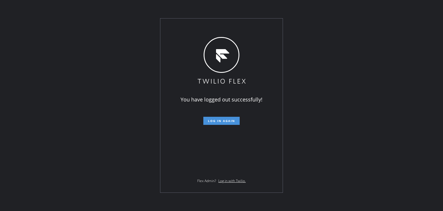
click at [234, 122] on span "Log in again" at bounding box center [221, 121] width 27 height 4
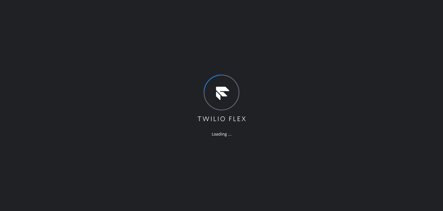
click at [431, 57] on div "Loading ..." at bounding box center [221, 105] width 443 height 211
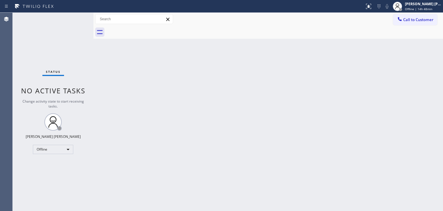
click at [76, 16] on div "Status No active tasks Change activity state to start receiving tasks. [PERSON_…" at bounding box center [53, 112] width 81 height 198
click at [72, 19] on div "Status No active tasks Change activity state to start receiving tasks. [PERSON_…" at bounding box center [53, 112] width 81 height 198
click at [421, 9] on span "Offline | 14h 59min" at bounding box center [418, 9] width 27 height 4
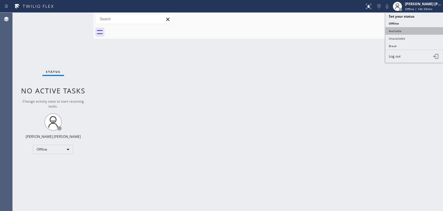
click at [412, 27] on button "Available" at bounding box center [414, 30] width 58 height 7
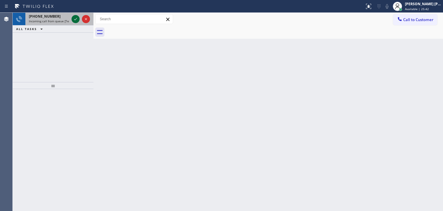
click at [74, 20] on icon at bounding box center [75, 19] width 7 height 7
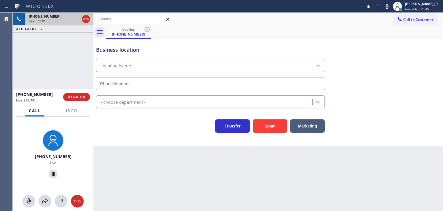
type input "[PHONE_NUMBER]"
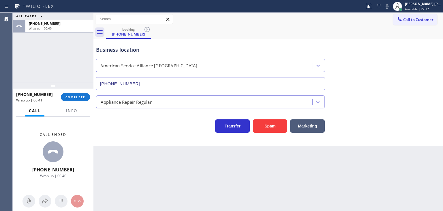
click at [133, 147] on div "Back to Dashboard Change Sender ID Customers Technicians Select a contact Outbo…" at bounding box center [268, 112] width 350 height 198
click at [84, 95] on span "COMPLETE" at bounding box center [75, 97] width 20 height 4
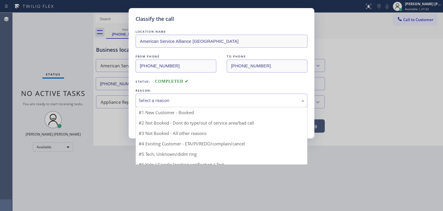
click at [158, 98] on div "Select a reason" at bounding box center [222, 100] width 166 height 7
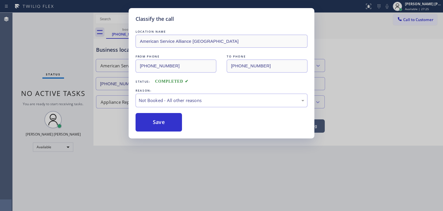
click at [171, 123] on button "Save" at bounding box center [159, 122] width 46 height 18
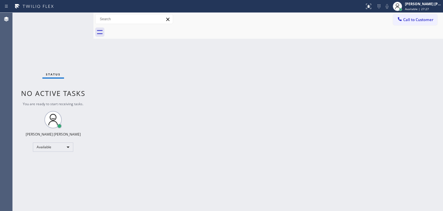
click at [75, 19] on div "Status No active tasks You are ready to start receiving tasks. [PERSON_NAME] [P…" at bounding box center [53, 112] width 81 height 198
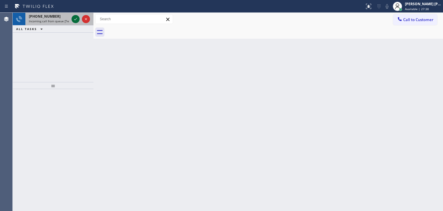
click at [74, 19] on icon at bounding box center [75, 19] width 7 height 7
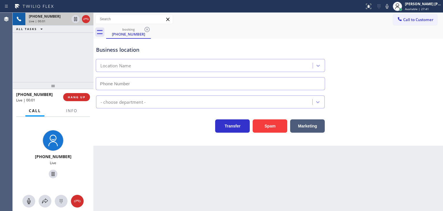
type input "[PHONE_NUMBER]"
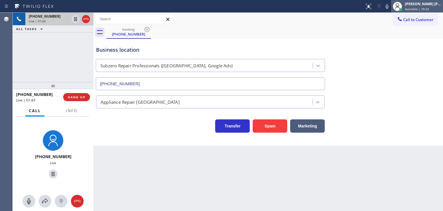
click at [424, 9] on span "Available | 29:24" at bounding box center [417, 9] width 24 height 4
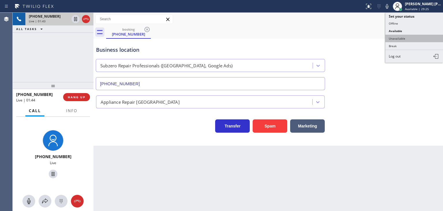
click at [412, 37] on button "Unavailable" at bounding box center [414, 38] width 58 height 7
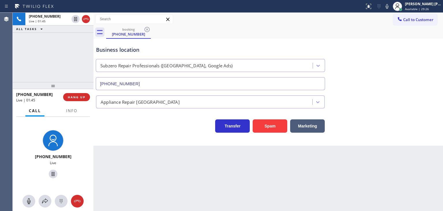
drag, startPoint x: 74, startPoint y: 19, endPoint x: 106, endPoint y: 9, distance: 33.7
click at [74, 20] on icon at bounding box center [75, 19] width 7 height 7
click at [391, 5] on icon at bounding box center [387, 6] width 7 height 7
drag, startPoint x: 396, startPoint y: 6, endPoint x: 389, endPoint y: 2, distance: 8.5
click at [391, 5] on icon at bounding box center [387, 6] width 7 height 7
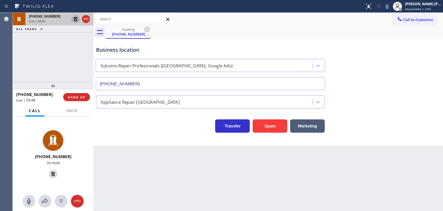
click at [78, 20] on icon at bounding box center [75, 19] width 7 height 7
click at [391, 6] on icon at bounding box center [387, 6] width 7 height 7
click at [75, 18] on icon at bounding box center [75, 19] width 7 height 7
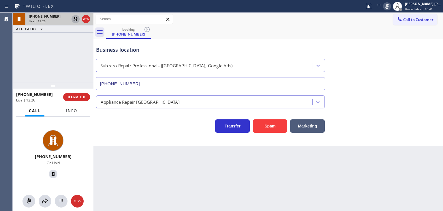
click at [71, 107] on button "Info" at bounding box center [72, 110] width 18 height 11
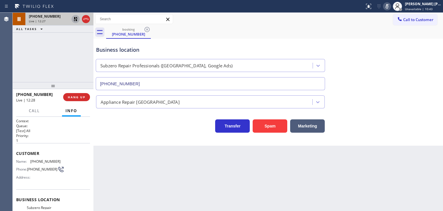
scroll to position [58, 0]
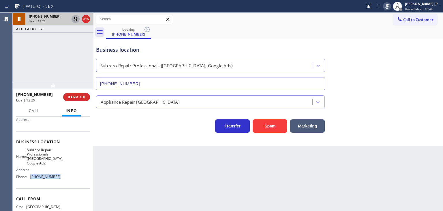
drag, startPoint x: 57, startPoint y: 177, endPoint x: 27, endPoint y: 176, distance: 30.3
click at [27, 176] on div "Phone: [PHONE_NUMBER]" at bounding box center [38, 176] width 44 height 4
copy div "[PHONE_NUMBER]"
click at [389, 6] on rect at bounding box center [387, 6] width 4 height 4
click at [74, 19] on icon at bounding box center [76, 19] width 4 height 4
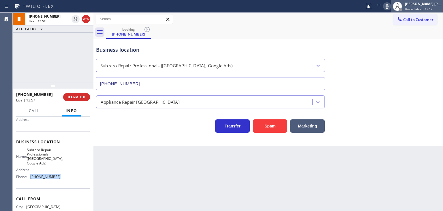
click at [429, 7] on span "Unavailable | 12:12" at bounding box center [419, 9] width 28 height 4
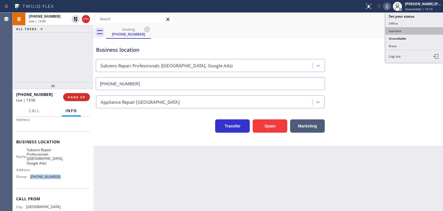
click at [418, 29] on button "Available" at bounding box center [414, 30] width 58 height 7
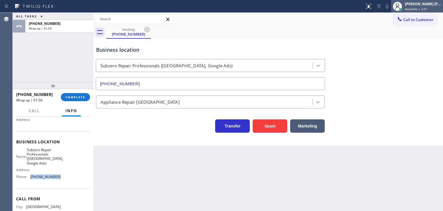
click at [427, 11] on span "Available | 2:57" at bounding box center [416, 9] width 22 height 4
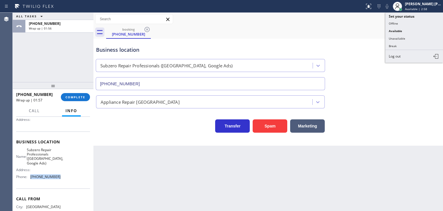
click at [411, 39] on button "Unavailable" at bounding box center [414, 38] width 58 height 7
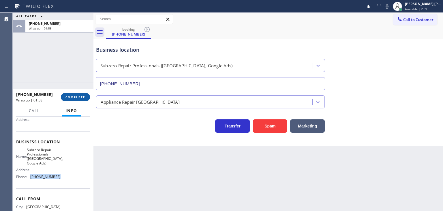
click at [74, 96] on span "COMPLETE" at bounding box center [75, 97] width 20 height 4
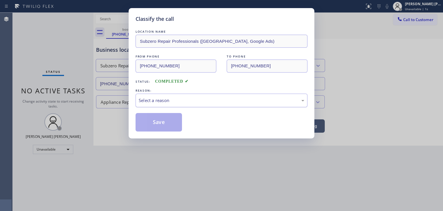
click at [167, 102] on div "Select a reason" at bounding box center [222, 100] width 166 height 7
click at [159, 124] on button "Save" at bounding box center [159, 122] width 46 height 18
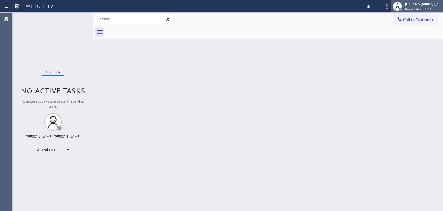
click at [431, 8] on span "Unavailable | 4:27" at bounding box center [418, 9] width 26 height 4
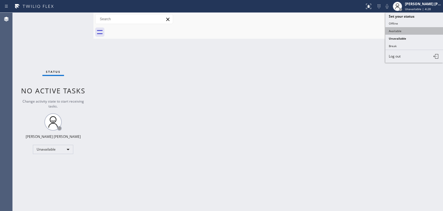
click at [422, 30] on button "Available" at bounding box center [414, 30] width 58 height 7
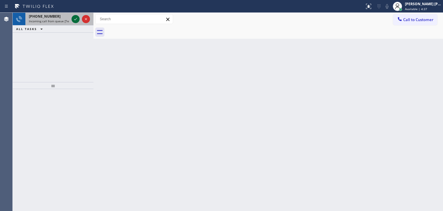
click at [75, 19] on icon at bounding box center [75, 19] width 7 height 7
click at [78, 20] on icon at bounding box center [75, 19] width 7 height 7
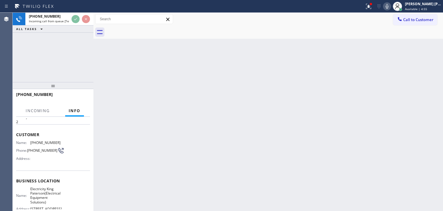
scroll to position [29, 0]
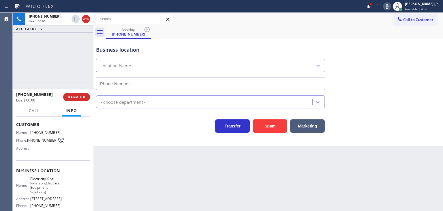
type input "[PHONE_NUMBER]"
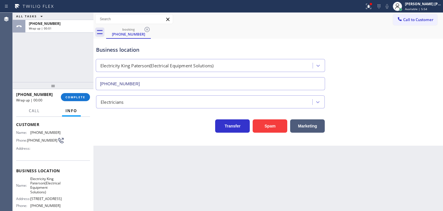
click at [426, 159] on div "Back to Dashboard Change Sender ID Customers Technicians Select a contact Outbo…" at bounding box center [268, 112] width 350 height 198
drag, startPoint x: 47, startPoint y: 94, endPoint x: 22, endPoint y: 92, distance: 25.5
click at [22, 92] on div "[PHONE_NUMBER]" at bounding box center [36, 93] width 41 height 5
copy span "9735834856"
click at [421, 7] on span "Available | 8:46" at bounding box center [416, 9] width 22 height 4
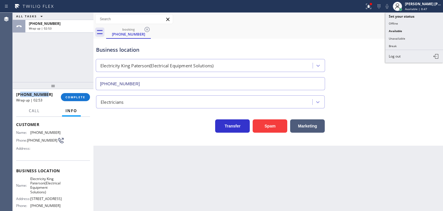
click at [407, 37] on button "Unavailable" at bounding box center [414, 38] width 58 height 7
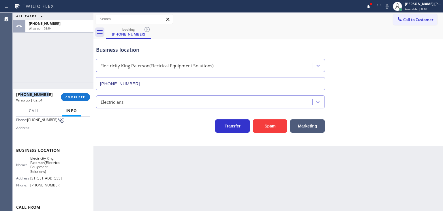
scroll to position [87, 0]
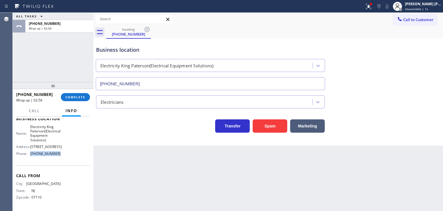
drag, startPoint x: 62, startPoint y: 159, endPoint x: 27, endPoint y: 157, distance: 34.7
click at [27, 157] on div "Name: Electricity King Paterson(Electrical Equipment Solutions) Address: [STREE…" at bounding box center [53, 141] width 74 height 34
copy div "[PHONE_NUMBER]"
click at [74, 97] on span "COMPLETE" at bounding box center [75, 97] width 20 height 4
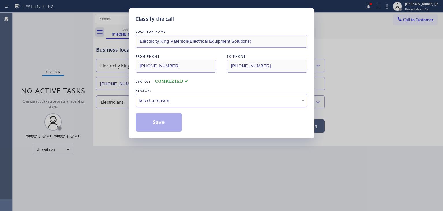
click at [147, 97] on div "Select a reason" at bounding box center [222, 100] width 166 height 7
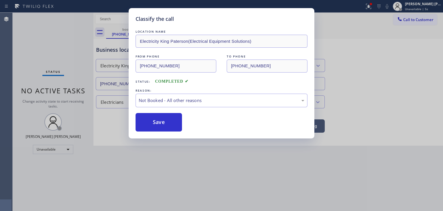
click at [166, 122] on button "Save" at bounding box center [159, 122] width 46 height 18
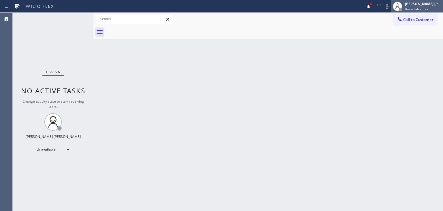
click at [421, 6] on div "[PERSON_NAME] [PERSON_NAME] Unavailable | 7s" at bounding box center [423, 6] width 39 height 10
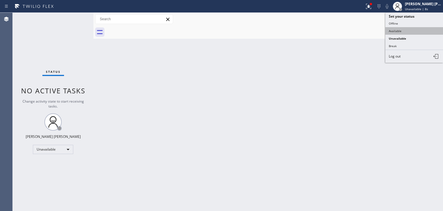
click at [408, 29] on button "Available" at bounding box center [414, 30] width 58 height 7
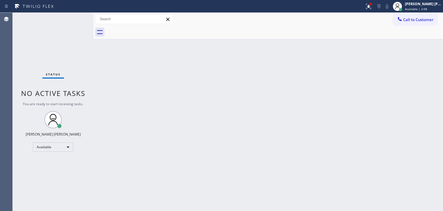
drag, startPoint x: 421, startPoint y: 19, endPoint x: 174, endPoint y: 68, distance: 252.0
click at [420, 19] on span "Call to Customer" at bounding box center [418, 19] width 30 height 5
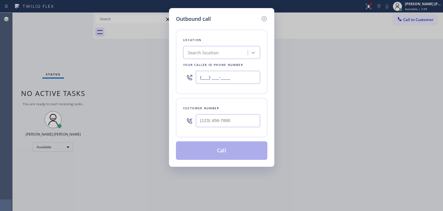
drag, startPoint x: 231, startPoint y: 78, endPoint x: 120, endPoint y: 87, distance: 111.4
click at [126, 87] on div "Outbound call Location Search location Your caller id phone number (___) ___-__…" at bounding box center [221, 105] width 443 height 211
paste input "857) 219-2462"
type input "[PHONE_NUMBER]"
type input "(___) ___-____"
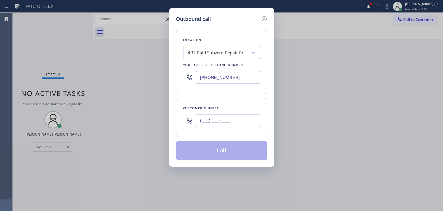
paste input "617) 895-6034"
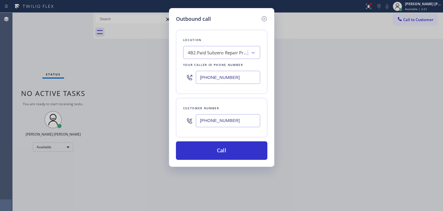
type input "[PHONE_NUMBER]"
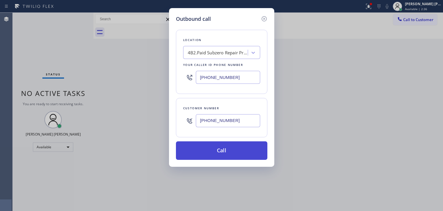
click at [206, 148] on button "Call" at bounding box center [221, 150] width 91 height 18
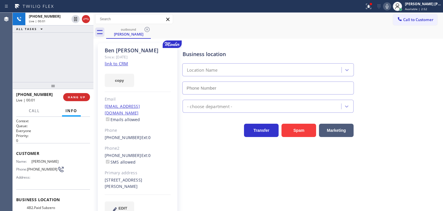
type input "[PHONE_NUMBER]"
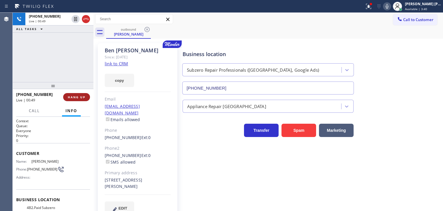
click at [82, 98] on span "HANG UP" at bounding box center [77, 97] width 18 height 4
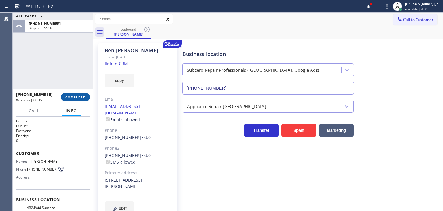
click at [78, 99] on button "COMPLETE" at bounding box center [75, 97] width 29 height 8
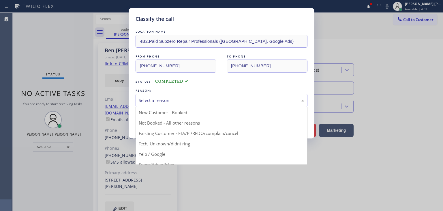
click at [156, 97] on div "Select a reason" at bounding box center [222, 100] width 166 height 7
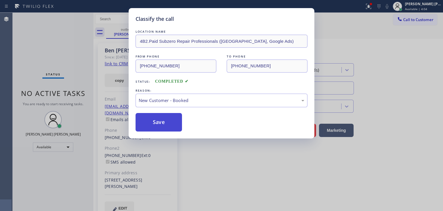
click at [156, 121] on button "Save" at bounding box center [159, 122] width 46 height 18
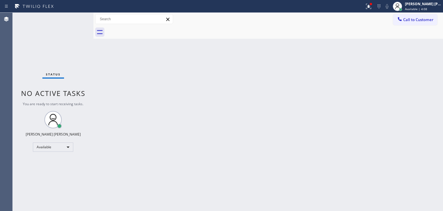
click at [73, 18] on div "Status No active tasks You are ready to start receiving tasks. [PERSON_NAME] [P…" at bounding box center [53, 112] width 81 height 198
click at [73, 19] on div "Status No active tasks You are ready to start receiving tasks. [PERSON_NAME] [P…" at bounding box center [53, 112] width 81 height 198
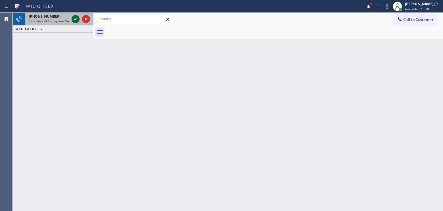
click at [73, 19] on icon at bounding box center [75, 19] width 7 height 7
click at [72, 17] on icon at bounding box center [75, 19] width 7 height 7
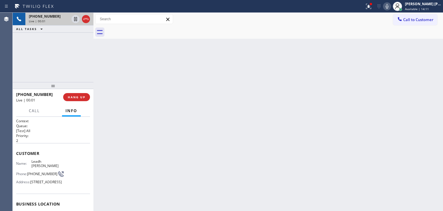
scroll to position [58, 0]
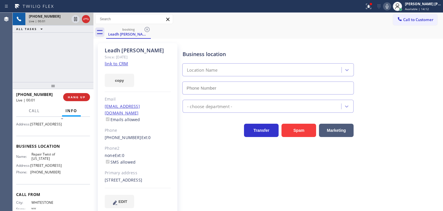
type input "[PHONE_NUMBER]"
click at [120, 63] on link "link to CRM" at bounding box center [116, 64] width 23 height 6
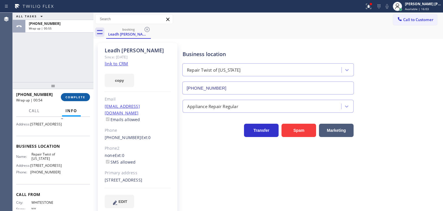
click at [69, 98] on span "COMPLETE" at bounding box center [75, 97] width 20 height 4
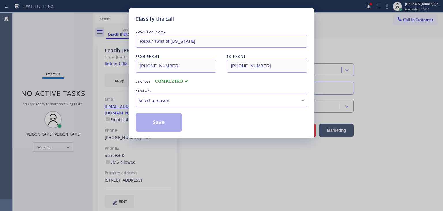
click at [170, 102] on div "Select a reason" at bounding box center [222, 100] width 166 height 7
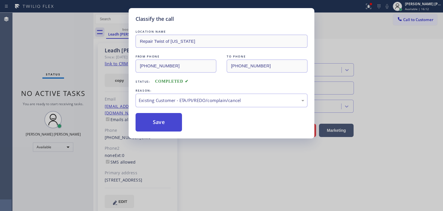
click at [168, 124] on button "Save" at bounding box center [159, 122] width 46 height 18
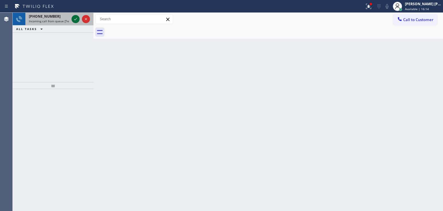
click at [75, 16] on icon at bounding box center [75, 19] width 7 height 7
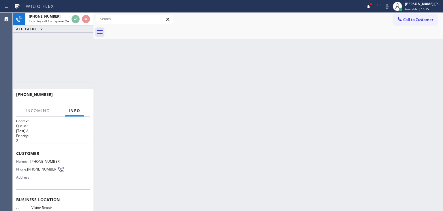
scroll to position [58, 0]
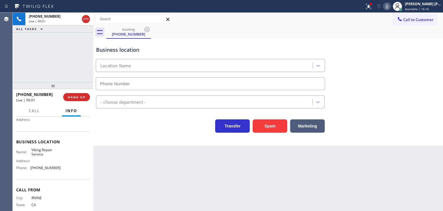
type input "[PHONE_NUMBER]"
click at [391, 8] on icon at bounding box center [387, 6] width 7 height 7
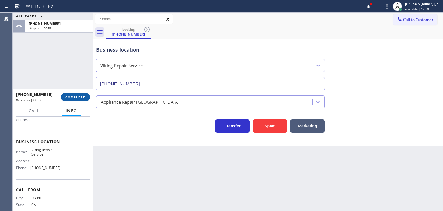
click at [75, 100] on button "COMPLETE" at bounding box center [75, 97] width 29 height 8
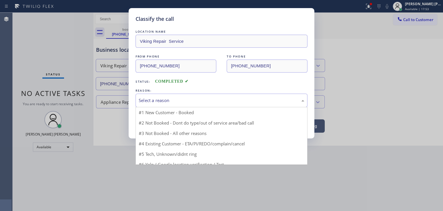
click at [154, 97] on div "Select a reason" at bounding box center [222, 100] width 166 height 7
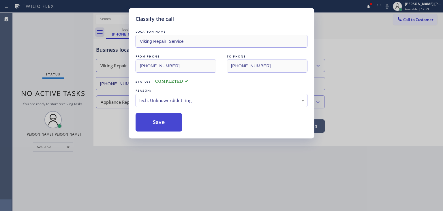
click at [163, 123] on button "Save" at bounding box center [159, 122] width 46 height 18
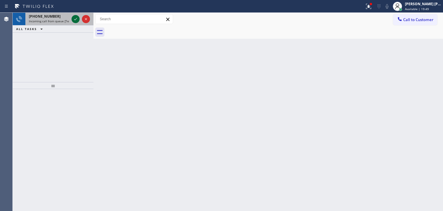
click at [76, 16] on icon at bounding box center [75, 19] width 7 height 7
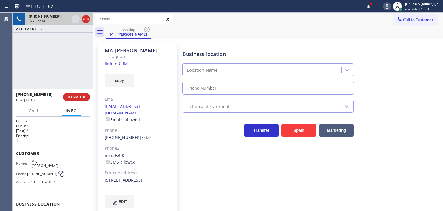
type input "[PHONE_NUMBER]"
click at [121, 65] on link "link to CRM" at bounding box center [116, 64] width 23 height 6
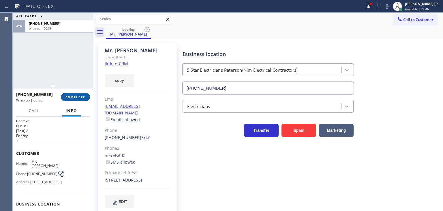
click at [67, 98] on span "COMPLETE" at bounding box center [75, 97] width 20 height 4
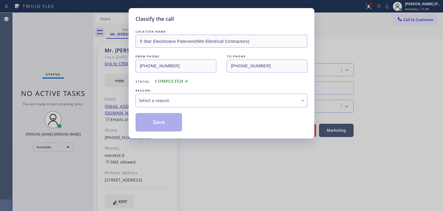
click at [182, 101] on div "Select a reason" at bounding box center [222, 100] width 166 height 7
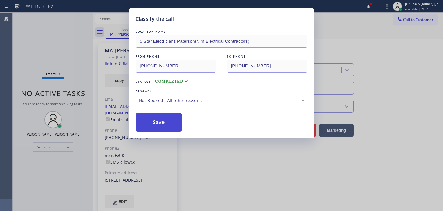
click at [165, 123] on button "Save" at bounding box center [159, 122] width 46 height 18
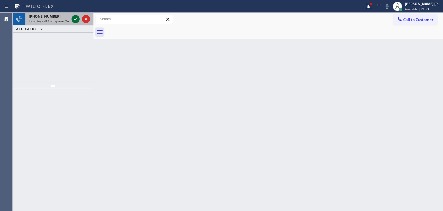
click at [75, 19] on icon at bounding box center [75, 19] width 7 height 7
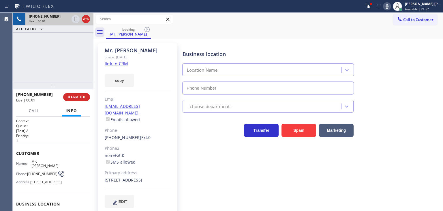
type input "[PHONE_NUMBER]"
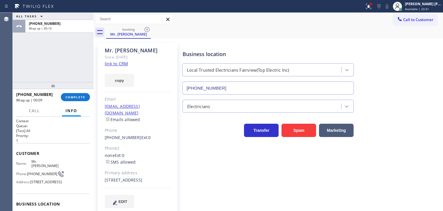
drag, startPoint x: 67, startPoint y: 55, endPoint x: 68, endPoint y: 51, distance: 4.4
click at [67, 55] on div "ALL TASKS ALL TASKS ACTIVE TASKS TASKS IN WRAP UP [PHONE_NUMBER] Wrap up | 00:10" at bounding box center [53, 47] width 81 height 69
drag, startPoint x: 76, startPoint y: 98, endPoint x: 74, endPoint y: 96, distance: 3.1
click at [76, 98] on span "COMPLETE" at bounding box center [75, 97] width 20 height 4
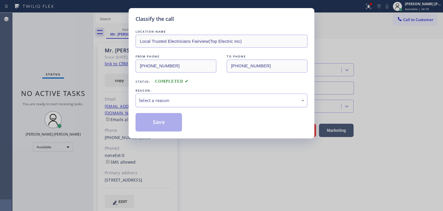
click at [167, 102] on div "Select a reason" at bounding box center [222, 100] width 166 height 7
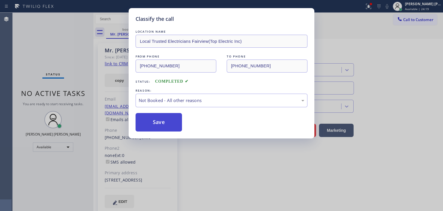
click at [170, 120] on button "Save" at bounding box center [159, 122] width 46 height 18
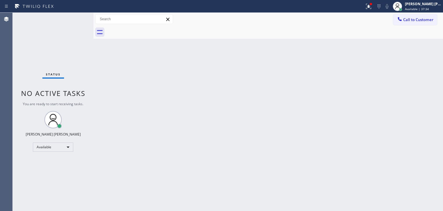
click at [73, 17] on div "Status No active tasks You are ready to start receiving tasks. [PERSON_NAME] [P…" at bounding box center [53, 112] width 81 height 198
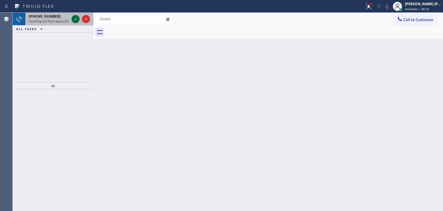
click at [73, 19] on icon at bounding box center [75, 19] width 7 height 7
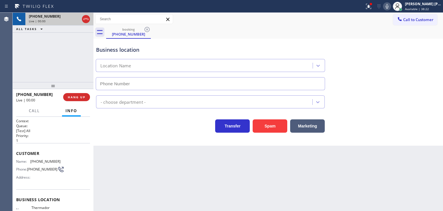
type input "[PHONE_NUMBER]"
click at [72, 50] on div "[PHONE_NUMBER] Live | 00:37 ALL TASKS ALL TASKS ACTIVE TASKS TASKS IN WRAP UP" at bounding box center [53, 47] width 81 height 69
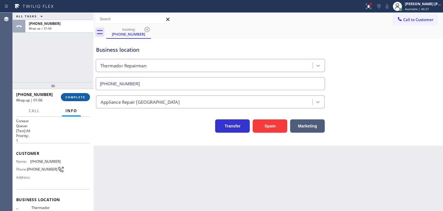
click at [74, 96] on span "COMPLETE" at bounding box center [75, 97] width 20 height 4
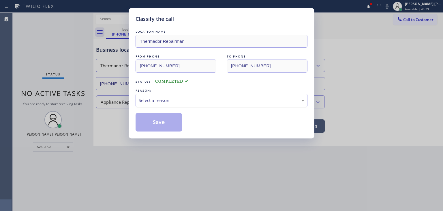
click at [179, 96] on div "Select a reason" at bounding box center [222, 100] width 172 height 14
click at [159, 122] on button "Save" at bounding box center [159, 122] width 46 height 18
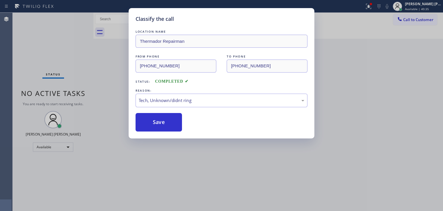
click at [74, 18] on div "Classify the call LOCATION NAME Thermador Repairman FROM PHONE [PHONE_NUMBER] T…" at bounding box center [221, 105] width 443 height 211
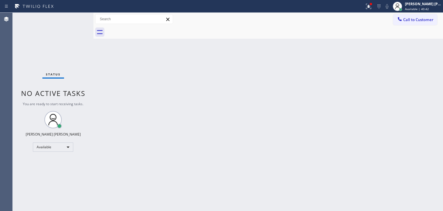
click at [77, 16] on div "Status No active tasks You are ready to start receiving tasks. [PERSON_NAME] [P…" at bounding box center [53, 112] width 81 height 198
click at [75, 19] on div "Status No active tasks You are ready to start receiving tasks. [PERSON_NAME] [P…" at bounding box center [53, 112] width 81 height 198
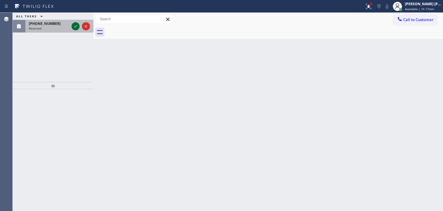
click at [75, 28] on icon at bounding box center [75, 26] width 7 height 7
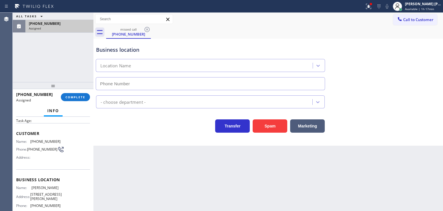
scroll to position [58, 0]
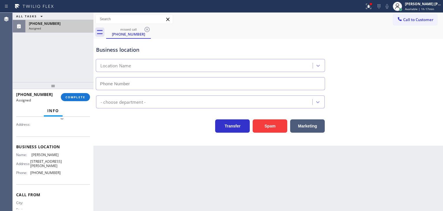
type input "[PHONE_NUMBER]"
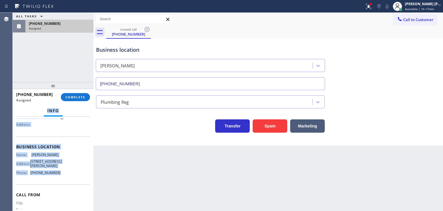
scroll to position [0, 0]
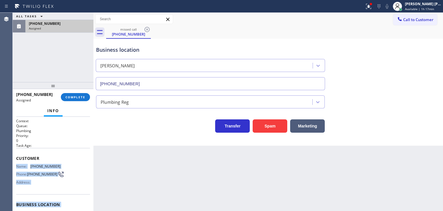
drag, startPoint x: 59, startPoint y: 182, endPoint x: 16, endPoint y: 166, distance: 46.0
click at [16, 166] on div "Context Queue: Plumbing Priority: 0 Task Age: Customer Name: [PHONE_NUMBER] Pho…" at bounding box center [53, 201] width 74 height 167
copy div "Name: [PHONE_NUMBER] Phone: [PHONE_NUMBER] Address: Business location Name: [PE…"
click at [74, 95] on button "COMPLETE" at bounding box center [75, 97] width 29 height 8
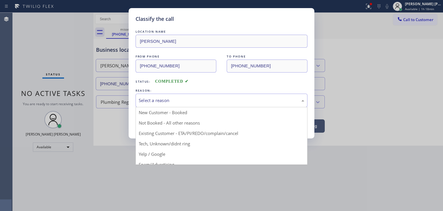
click at [204, 98] on div "Select a reason" at bounding box center [222, 100] width 166 height 7
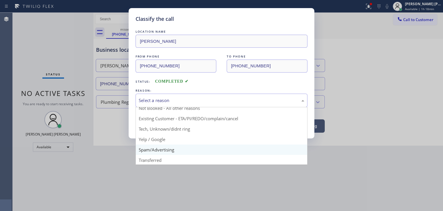
scroll to position [29, 0]
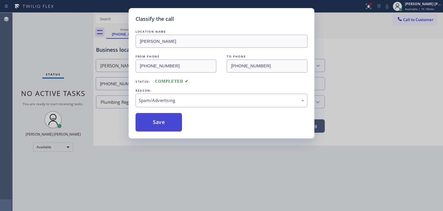
click at [161, 127] on button "Save" at bounding box center [159, 122] width 46 height 18
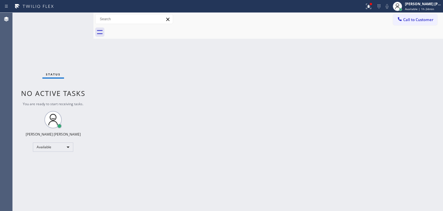
click at [72, 18] on div "Status No active tasks You are ready to start receiving tasks. [PERSON_NAME] [P…" at bounding box center [53, 112] width 81 height 198
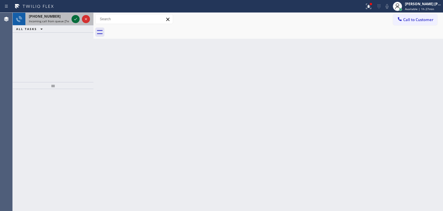
click at [77, 17] on icon at bounding box center [75, 19] width 7 height 7
click at [76, 19] on icon at bounding box center [75, 19] width 7 height 7
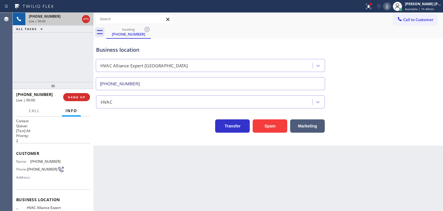
type input "[PHONE_NUMBER]"
click at [391, 7] on icon at bounding box center [387, 6] width 7 height 7
click at [82, 99] on button "HANG UP" at bounding box center [76, 97] width 27 height 8
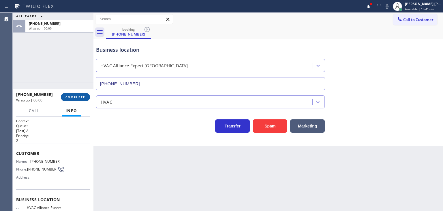
click at [82, 99] on button "COMPLETE" at bounding box center [75, 97] width 29 height 8
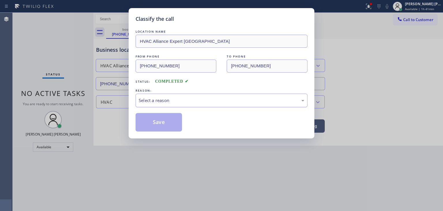
click at [185, 105] on div "Select a reason" at bounding box center [222, 100] width 172 height 14
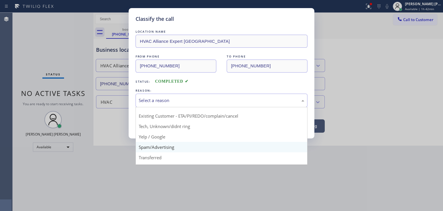
scroll to position [7, 0]
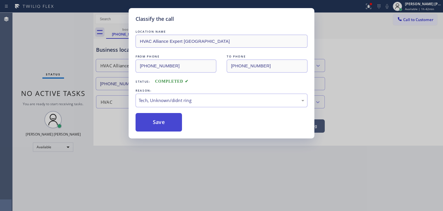
click at [164, 124] on button "Save" at bounding box center [159, 122] width 46 height 18
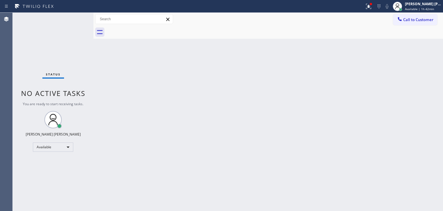
click at [74, 16] on div "Status No active tasks You are ready to start receiving tasks. [PERSON_NAME] [P…" at bounding box center [53, 112] width 81 height 198
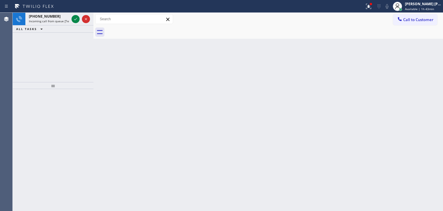
click at [73, 15] on div at bounding box center [80, 19] width 21 height 13
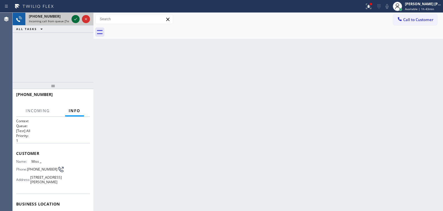
click at [75, 16] on icon at bounding box center [75, 19] width 7 height 7
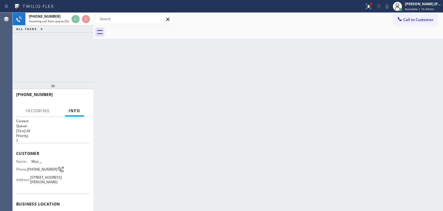
scroll to position [29, 0]
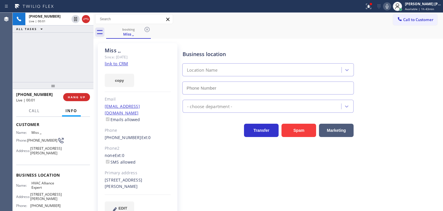
type input "[PHONE_NUMBER]"
click at [119, 65] on link "link to CRM" at bounding box center [116, 64] width 23 height 6
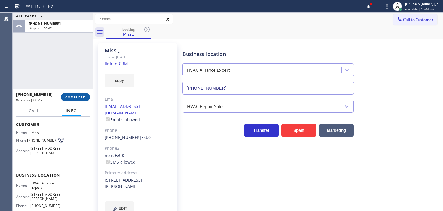
click at [74, 98] on span "COMPLETE" at bounding box center [75, 97] width 20 height 4
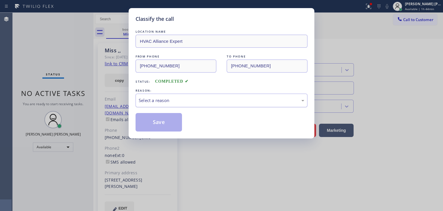
click at [163, 98] on div "Select a reason" at bounding box center [222, 100] width 166 height 7
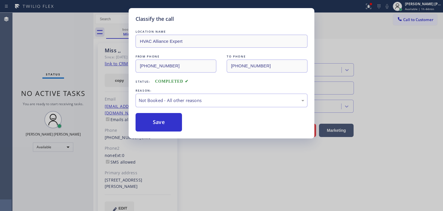
click at [160, 123] on button "Save" at bounding box center [159, 122] width 46 height 18
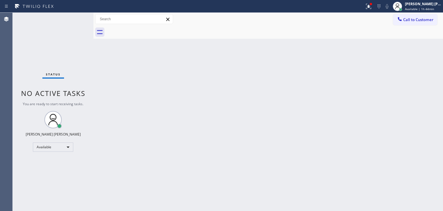
click at [72, 17] on div "Status No active tasks You are ready to start receiving tasks. [PERSON_NAME] [P…" at bounding box center [53, 112] width 81 height 198
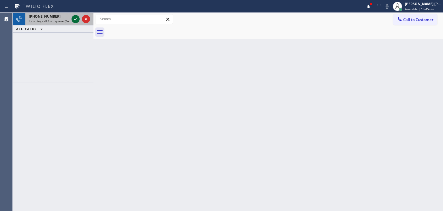
click at [76, 20] on icon at bounding box center [75, 19] width 7 height 7
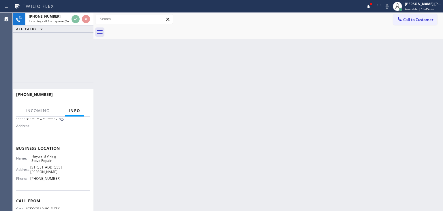
scroll to position [58, 0]
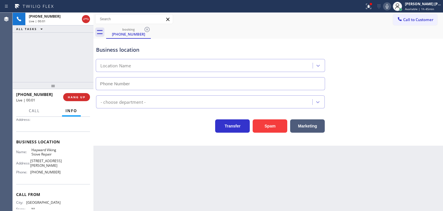
type input "[PHONE_NUMBER]"
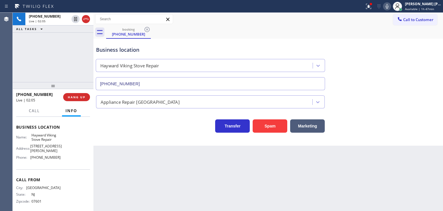
drag, startPoint x: 418, startPoint y: 75, endPoint x: 414, endPoint y: 40, distance: 34.8
click at [418, 75] on div "Business location Hayward Viking Stove Repair [PHONE_NUMBER]" at bounding box center [268, 64] width 347 height 52
click at [391, 3] on icon at bounding box center [387, 6] width 7 height 7
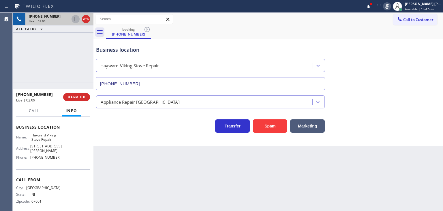
click at [76, 18] on icon at bounding box center [75, 19] width 7 height 7
click at [391, 5] on icon at bounding box center [387, 6] width 7 height 7
click at [76, 18] on icon at bounding box center [76, 19] width 4 height 4
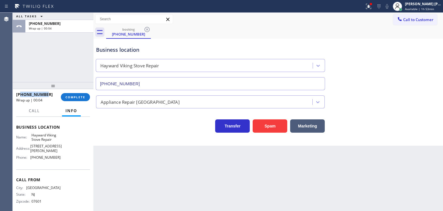
drag, startPoint x: 48, startPoint y: 95, endPoint x: 22, endPoint y: 94, distance: 25.7
click at [22, 94] on div "[PHONE_NUMBER]" at bounding box center [36, 93] width 41 height 5
copy span "2019207704"
click at [61, 150] on div "Name: [PERSON_NAME] Viking Stove Repair Address: [STREET_ADDRESS][PERSON_NAME] …" at bounding box center [53, 147] width 74 height 29
drag, startPoint x: 63, startPoint y: 154, endPoint x: 28, endPoint y: 152, distance: 34.4
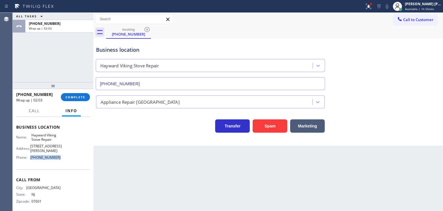
click at [28, 152] on div "Name: [PERSON_NAME] Viking Stove Repair Address: [STREET_ADDRESS][PERSON_NAME] …" at bounding box center [53, 147] width 74 height 29
copy div "[PHONE_NUMBER]"
click at [78, 98] on span "COMPLETE" at bounding box center [75, 97] width 20 height 4
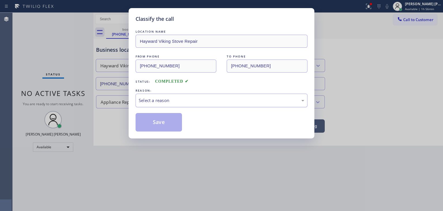
click at [144, 104] on div "Select a reason" at bounding box center [222, 100] width 172 height 14
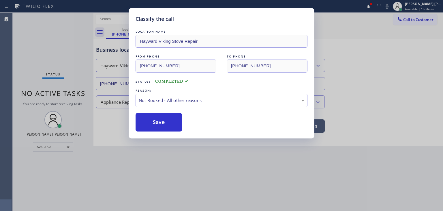
click at [162, 121] on button "Save" at bounding box center [159, 122] width 46 height 18
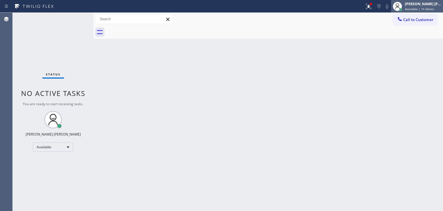
click at [424, 9] on span "Available | 1h 56min" at bounding box center [419, 9] width 29 height 4
click at [424, 6] on div "[PERSON_NAME] [PERSON_NAME] Available | 1h 56min" at bounding box center [423, 6] width 39 height 10
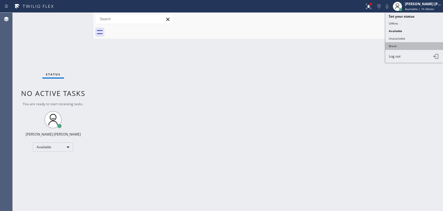
click at [406, 44] on button "Break" at bounding box center [414, 45] width 58 height 7
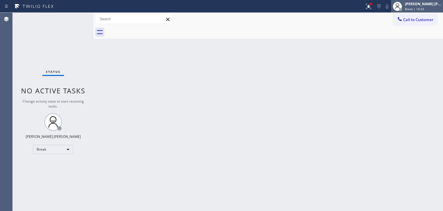
click at [424, 7] on span "Break | 14:33" at bounding box center [414, 9] width 19 height 4
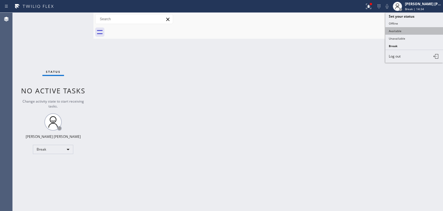
click at [405, 31] on button "Available" at bounding box center [414, 30] width 58 height 7
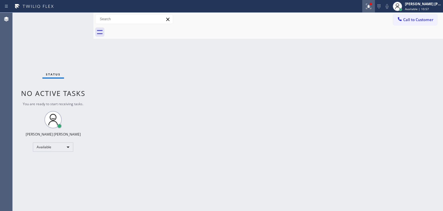
click at [375, 10] on button at bounding box center [368, 6] width 13 height 13
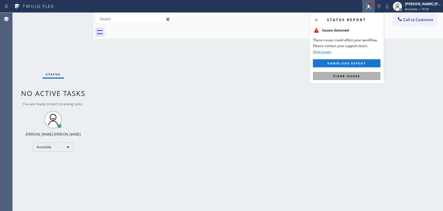
click at [357, 77] on span "Clear issues" at bounding box center [346, 76] width 27 height 4
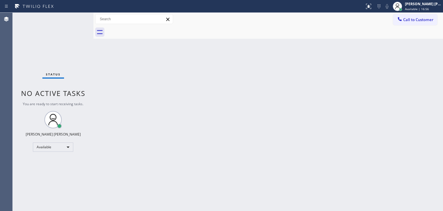
click at [76, 16] on div "Status No active tasks You are ready to start receiving tasks. [PERSON_NAME] [P…" at bounding box center [53, 112] width 81 height 198
click at [76, 17] on div "Status No active tasks You are ready to start receiving tasks. [PERSON_NAME] [P…" at bounding box center [53, 112] width 81 height 198
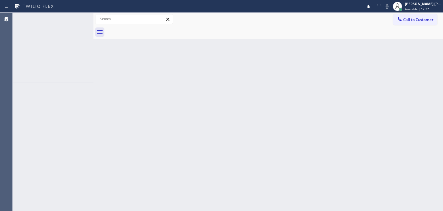
click at [76, 18] on icon at bounding box center [75, 19] width 7 height 7
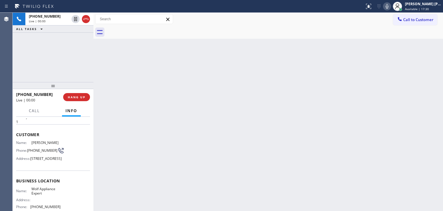
scroll to position [58, 0]
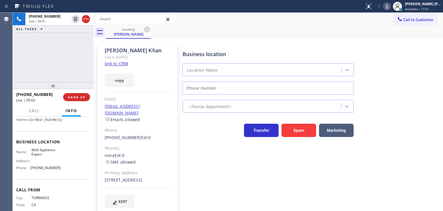
type input "[PHONE_NUMBER]"
click at [122, 64] on link "link to CRM" at bounding box center [116, 64] width 23 height 6
drag, startPoint x: 422, startPoint y: 55, endPoint x: 280, endPoint y: 35, distance: 143.8
click at [422, 55] on div "Business location Wolf Appliance Expert [PHONE_NUMBER]" at bounding box center [311, 68] width 260 height 52
click at [42, 52] on div "[PHONE_NUMBER] Live | 06:21 ALL TASKS ALL TASKS ACTIVE TASKS TASKS IN WRAP UP" at bounding box center [53, 47] width 81 height 69
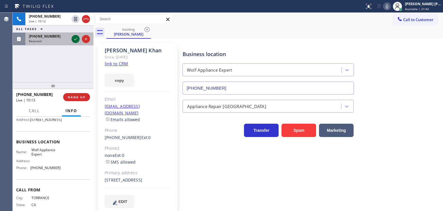
click at [77, 37] on icon at bounding box center [75, 38] width 7 height 7
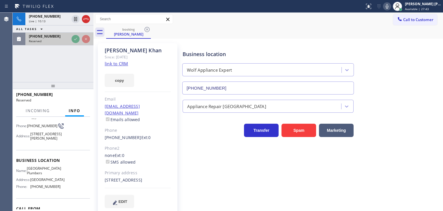
scroll to position [67, 0]
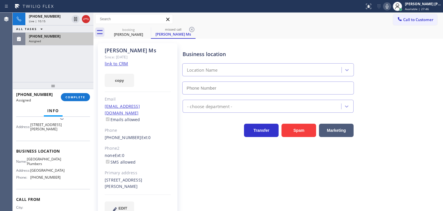
click at [50, 39] on div "Assigned" at bounding box center [59, 41] width 61 height 4
type input "[PHONE_NUMBER]"
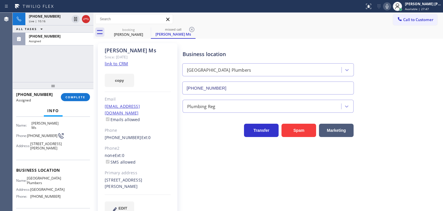
scroll to position [38, 0]
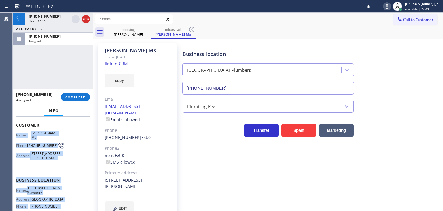
drag, startPoint x: 57, startPoint y: 206, endPoint x: 14, endPoint y: 127, distance: 89.2
click at [14, 127] on div "Context Queue: Plumbing Priority: 0 Task Age: [DEMOGRAPHIC_DATA] minute(s) Cust…" at bounding box center [53, 164] width 81 height 94
copy div "Name: [PERSON_NAME] Ms [PERSON_NAME]: [PHONE_NUMBER] Address: [STREET_ADDRESS][…"
click at [74, 100] on button "COMPLETE" at bounding box center [75, 97] width 29 height 8
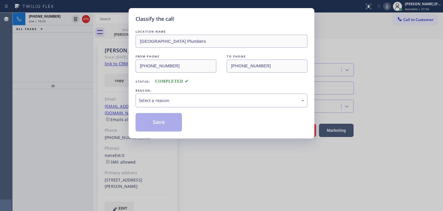
click at [186, 100] on div "Select a reason" at bounding box center [222, 100] width 166 height 7
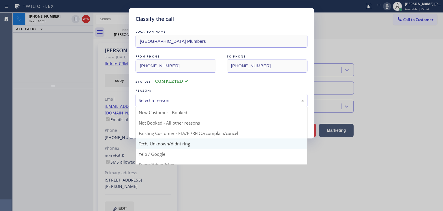
scroll to position [29, 0]
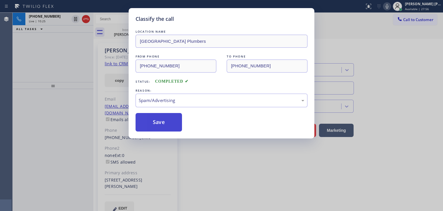
click at [163, 125] on button "Save" at bounding box center [159, 122] width 46 height 18
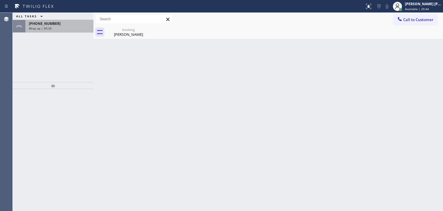
click at [76, 30] on div "[PHONE_NUMBER] Wrap up | 00:35" at bounding box center [58, 26] width 66 height 13
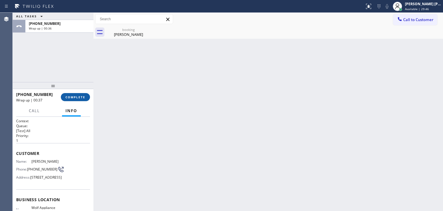
click at [80, 93] on button "COMPLETE" at bounding box center [75, 97] width 29 height 8
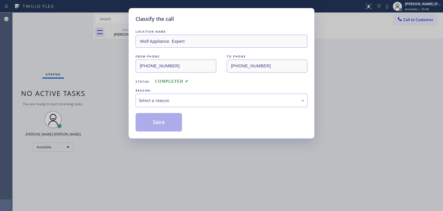
click at [164, 91] on div "REASON:" at bounding box center [222, 90] width 172 height 6
click at [167, 99] on div "Select a reason" at bounding box center [222, 100] width 166 height 7
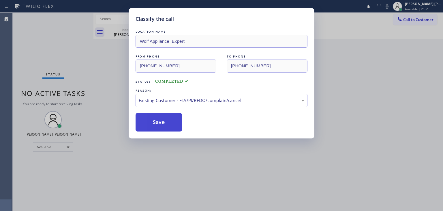
click at [160, 123] on button "Save" at bounding box center [159, 122] width 46 height 18
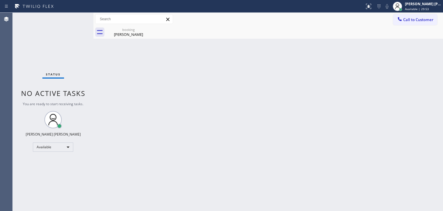
click at [70, 17] on div "Status No active tasks You are ready to start receiving tasks. [PERSON_NAME] [P…" at bounding box center [53, 112] width 81 height 198
click at [75, 16] on div "Status No active tasks You are ready to start receiving tasks. [PERSON_NAME] [P…" at bounding box center [53, 112] width 81 height 198
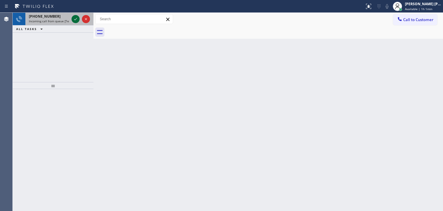
click at [75, 16] on icon at bounding box center [75, 19] width 7 height 7
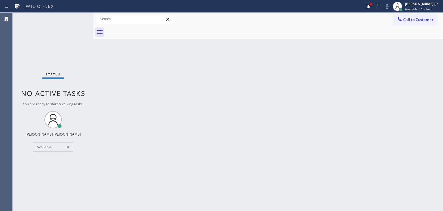
click at [75, 19] on div "Status No active tasks You are ready to start receiving tasks. [PERSON_NAME] [P…" at bounding box center [53, 112] width 81 height 198
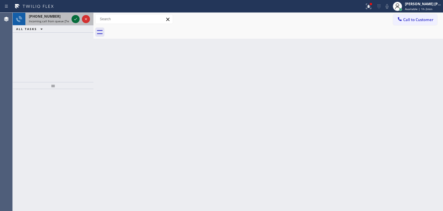
click at [75, 19] on icon at bounding box center [75, 19] width 7 height 7
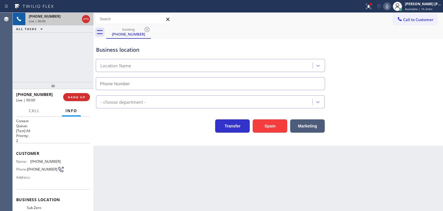
type input "[PHONE_NUMBER]"
click at [389, 7] on icon at bounding box center [387, 6] width 3 height 5
click at [391, 7] on icon at bounding box center [387, 6] width 7 height 7
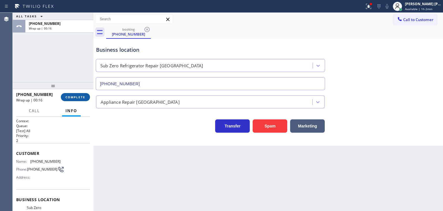
click at [82, 100] on button "COMPLETE" at bounding box center [75, 97] width 29 height 8
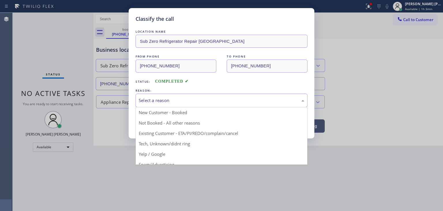
click at [183, 98] on div "Select a reason" at bounding box center [222, 100] width 166 height 7
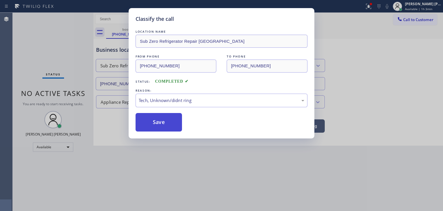
click at [166, 126] on button "Save" at bounding box center [159, 122] width 46 height 18
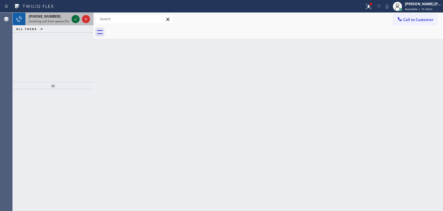
click at [75, 19] on icon at bounding box center [75, 19] width 7 height 7
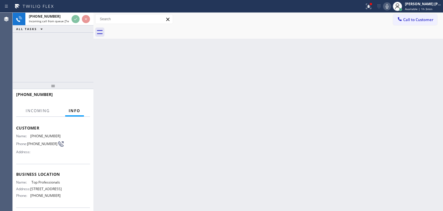
scroll to position [29, 0]
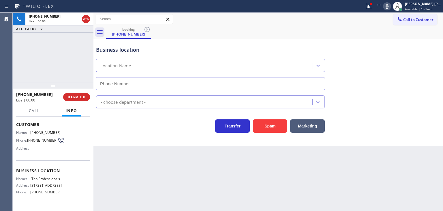
type input "[PHONE_NUMBER]"
click at [389, 7] on icon at bounding box center [387, 6] width 3 height 5
click at [391, 9] on icon at bounding box center [387, 6] width 7 height 7
click at [391, 6] on icon at bounding box center [387, 6] width 7 height 7
click at [389, 6] on rect at bounding box center [387, 6] width 4 height 4
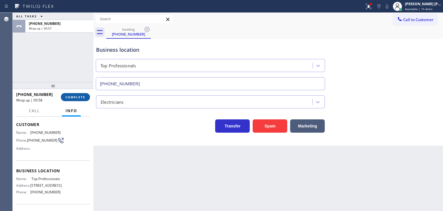
click at [84, 97] on span "COMPLETE" at bounding box center [75, 97] width 20 height 4
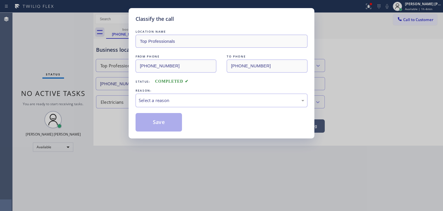
click at [157, 102] on div "Select a reason" at bounding box center [222, 100] width 166 height 7
click at [161, 118] on button "Save" at bounding box center [159, 122] width 46 height 18
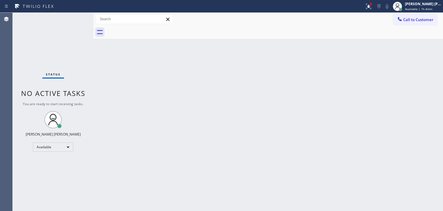
click at [76, 14] on div "Status No active tasks You are ready to start receiving tasks. [PERSON_NAME] [P…" at bounding box center [53, 112] width 81 height 198
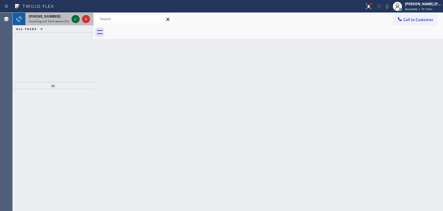
click at [76, 16] on icon at bounding box center [75, 19] width 7 height 7
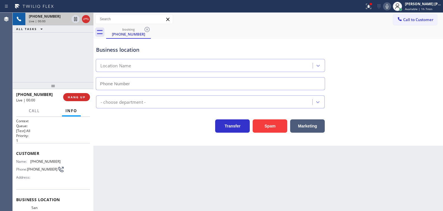
type input "[PHONE_NUMBER]"
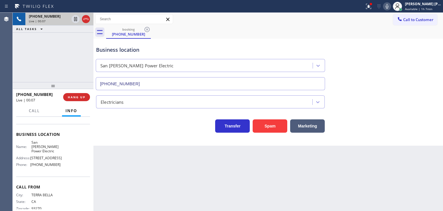
scroll to position [72, 0]
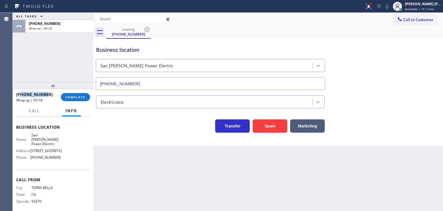
drag, startPoint x: 52, startPoint y: 94, endPoint x: 22, endPoint y: 96, distance: 30.3
click at [22, 96] on div "[PHONE_NUMBER]" at bounding box center [36, 93] width 41 height 5
copy span "5593763778"
drag, startPoint x: 56, startPoint y: 154, endPoint x: 28, endPoint y: 152, distance: 28.6
click at [28, 155] on div "Phone: [PHONE_NUMBER]" at bounding box center [38, 157] width 44 height 4
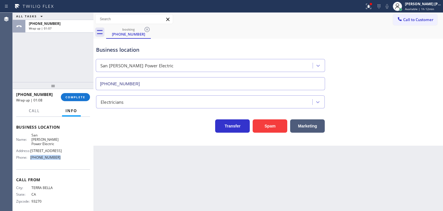
copy div "[PHONE_NUMBER]"
click at [80, 100] on button "COMPLETE" at bounding box center [75, 97] width 29 height 8
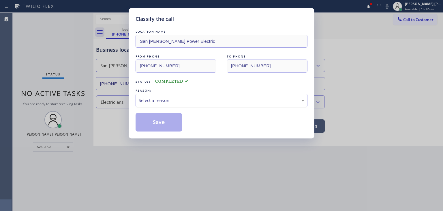
click at [147, 103] on div "Select a reason" at bounding box center [222, 100] width 172 height 14
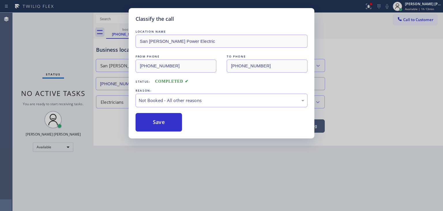
click at [168, 122] on button "Save" at bounding box center [159, 122] width 46 height 18
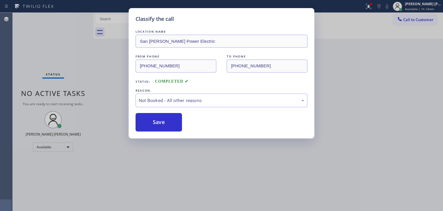
click at [72, 16] on div "Status No active tasks You are ready to start receiving tasks. [PERSON_NAME] [P…" at bounding box center [53, 112] width 81 height 198
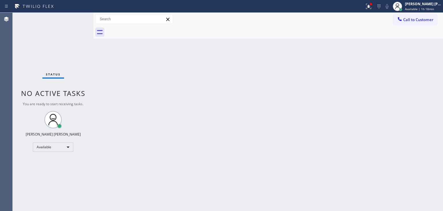
click at [72, 20] on div "Status No active tasks You are ready to start receiving tasks. [PERSON_NAME] [P…" at bounding box center [53, 112] width 81 height 198
click at [423, 9] on span "Available | 1h 20min" at bounding box center [419, 9] width 29 height 4
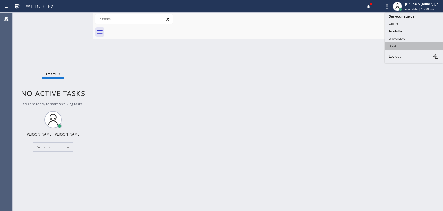
click at [419, 44] on button "Break" at bounding box center [414, 45] width 58 height 7
